Goal: Subscribe to service/newsletter

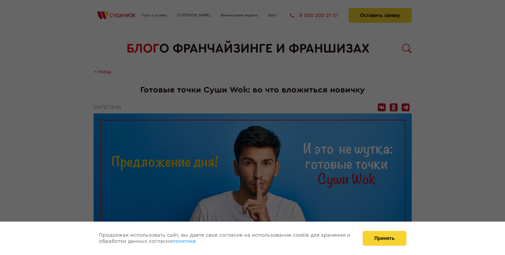
scroll to position [653, 0]
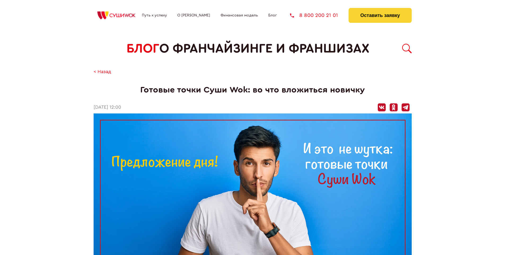
scroll to position [653, 0]
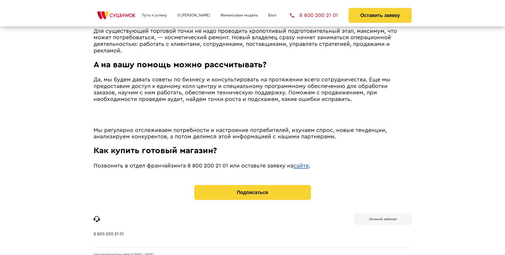
click at [383, 217] on b "Личный кабинет" at bounding box center [383, 218] width 28 height 3
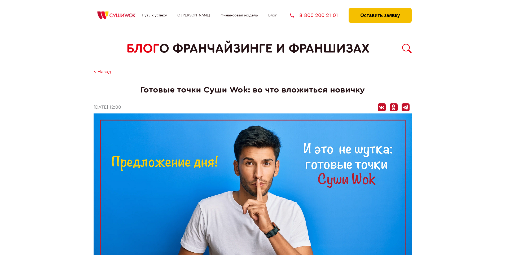
click at [380, 9] on button "Оставить заявку" at bounding box center [380, 15] width 63 height 15
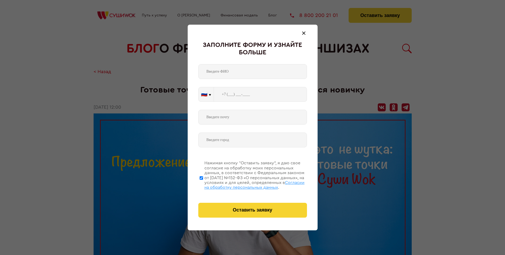
click at [246, 184] on span "Согласии на обработку персональных данных" at bounding box center [254, 185] width 100 height 9
click at [203, 184] on input "Нажимая кнопку “Оставить заявку”, я даю свое согласие на обработку моих персона…" at bounding box center [201, 178] width 3 height 42
checkbox input "false"
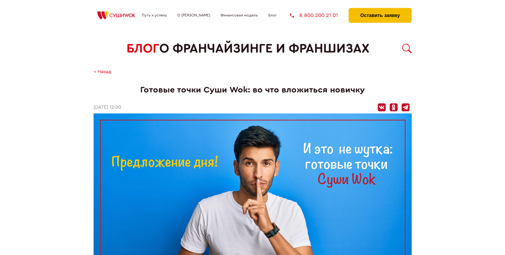
click at [380, 9] on button "Оставить заявку" at bounding box center [380, 15] width 63 height 15
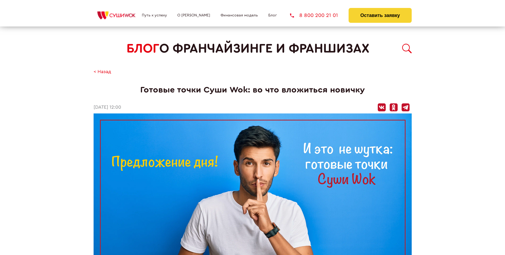
scroll to position [653, 0]
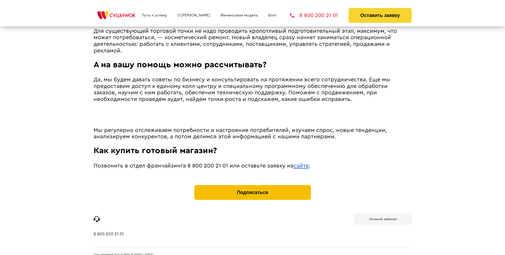
click at [252, 185] on button "Подписаться" at bounding box center [252, 192] width 117 height 15
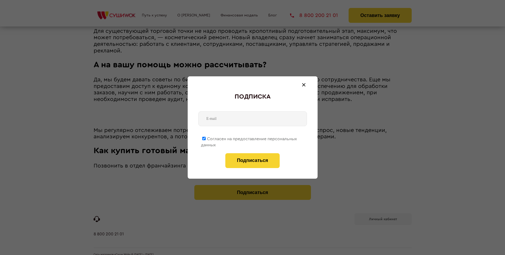
click at [249, 138] on span "Согласен на предоставление персональных данных" at bounding box center [249, 142] width 96 height 10
click at [206, 138] on input "Согласен на предоставление персональных данных" at bounding box center [203, 138] width 3 height 3
checkbox input "false"
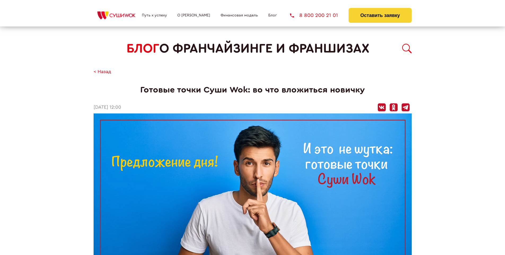
scroll to position [653, 0]
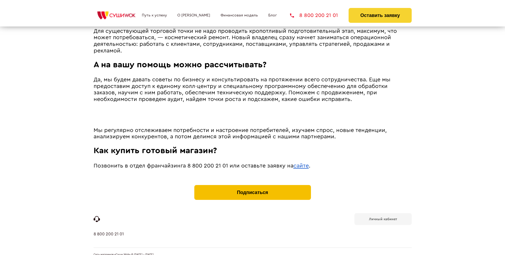
click at [252, 185] on button "Подписаться" at bounding box center [252, 192] width 117 height 15
